Goal: Task Accomplishment & Management: Use online tool/utility

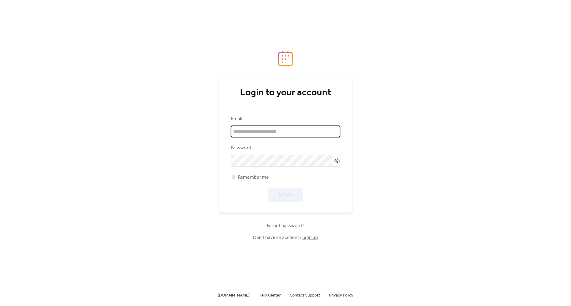
type input "**********"
drag, startPoint x: 259, startPoint y: 177, endPoint x: 270, endPoint y: 185, distance: 14.1
click at [258, 177] on span "Remember me" at bounding box center [253, 177] width 31 height 7
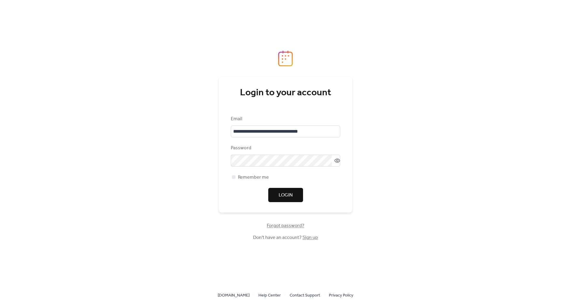
click at [289, 193] on span "Login" at bounding box center [285, 195] width 14 height 7
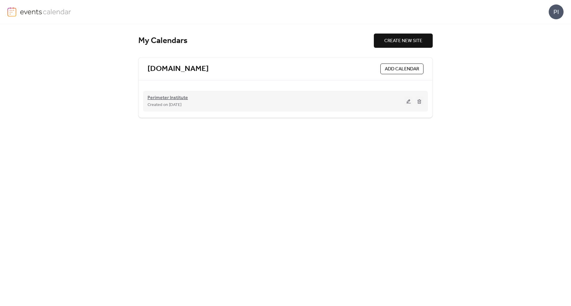
click at [175, 97] on span "Perimeter Institute" at bounding box center [167, 97] width 40 height 7
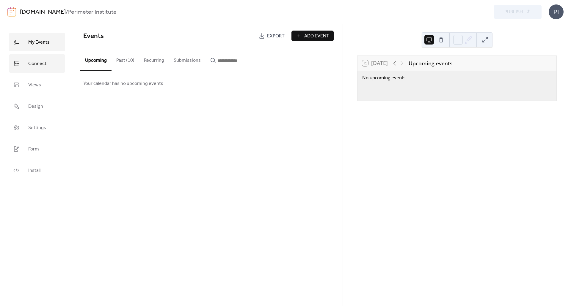
click at [29, 65] on span "Connect" at bounding box center [37, 64] width 18 height 10
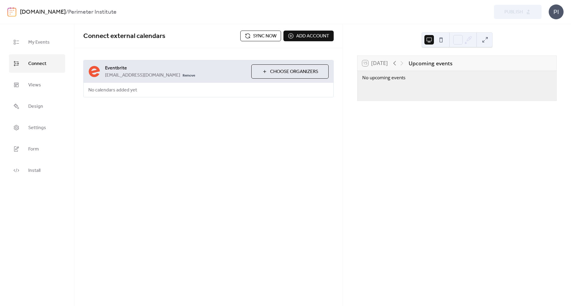
click at [304, 73] on span "Choose Organizers" at bounding box center [294, 71] width 48 height 7
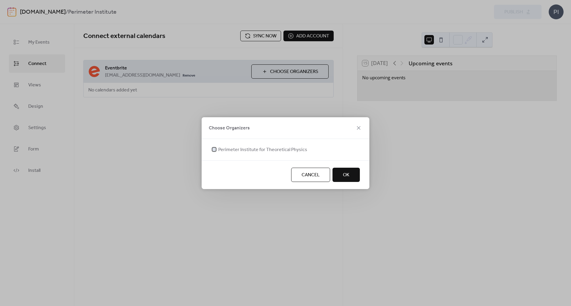
click at [256, 152] on span "Perimeter Institute for Theoretical Physics" at bounding box center [262, 149] width 89 height 7
click at [355, 179] on button "OK" at bounding box center [345, 175] width 27 height 14
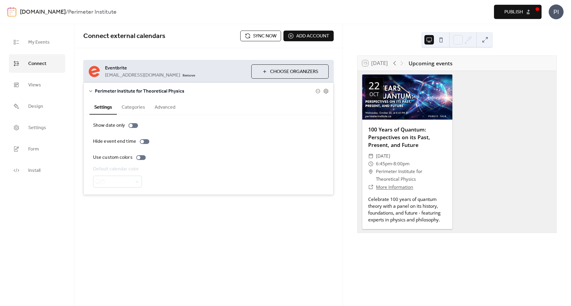
click at [526, 14] on button "Publish" at bounding box center [518, 12] width 48 height 14
click at [138, 110] on button "Categories" at bounding box center [133, 107] width 33 height 15
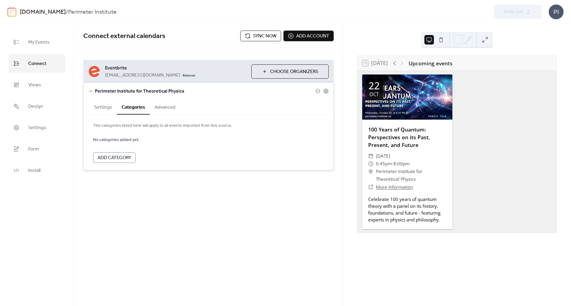
click at [164, 108] on button "Advanced" at bounding box center [165, 107] width 30 height 15
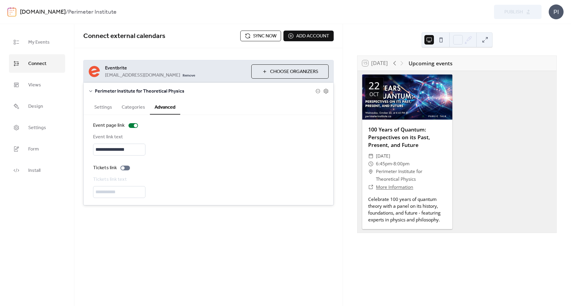
click at [105, 107] on button "Settings" at bounding box center [102, 107] width 27 height 15
